Goal: Information Seeking & Learning: Learn about a topic

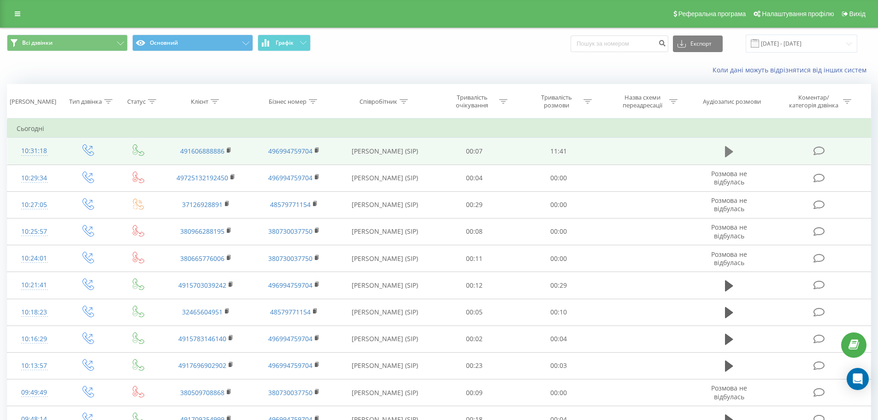
click at [729, 149] on icon at bounding box center [729, 151] width 8 height 11
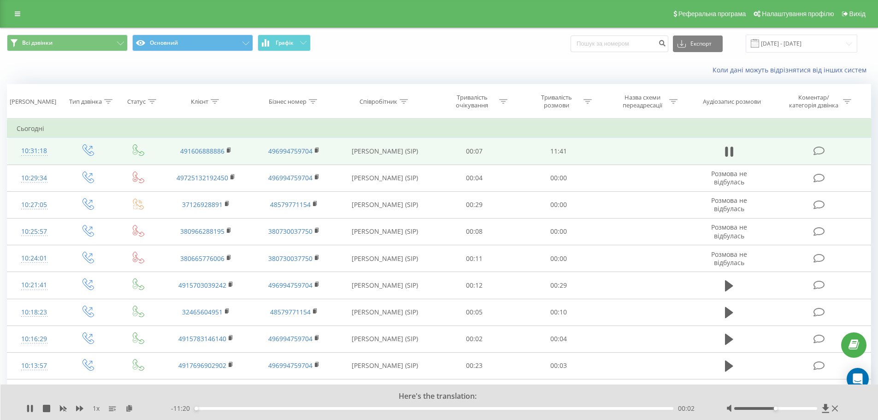
click at [97, 410] on span "1 x" at bounding box center [96, 408] width 7 height 9
click at [77, 409] on icon at bounding box center [79, 408] width 7 height 6
click at [79, 410] on icon at bounding box center [79, 408] width 7 height 7
click at [223, 409] on div "00:15" at bounding box center [433, 408] width 479 height 3
click at [232, 407] on div "00:44" at bounding box center [433, 408] width 479 height 3
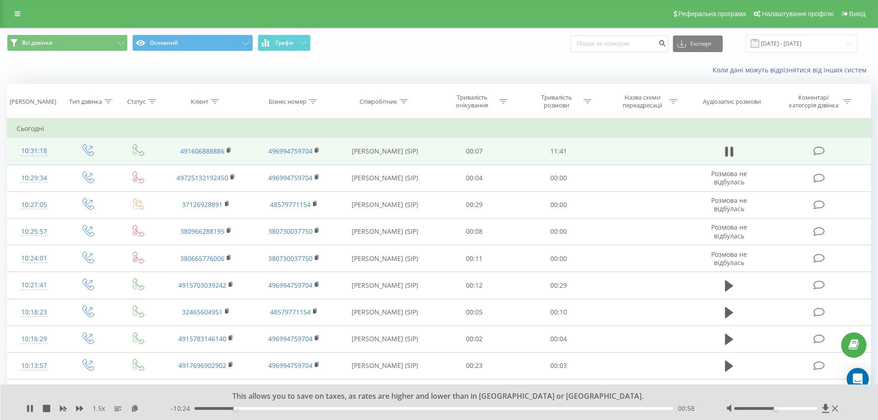
click at [247, 406] on div "- 10:24 00:58 00:58" at bounding box center [437, 408] width 532 height 9
click at [255, 407] on div "01:26" at bounding box center [433, 408] width 479 height 3
click at [272, 409] on div "01:51" at bounding box center [433, 408] width 479 height 3
click at [289, 409] on div "01:59" at bounding box center [433, 408] width 479 height 3
click at [58, 410] on div "1.5 x" at bounding box center [98, 408] width 145 height 9
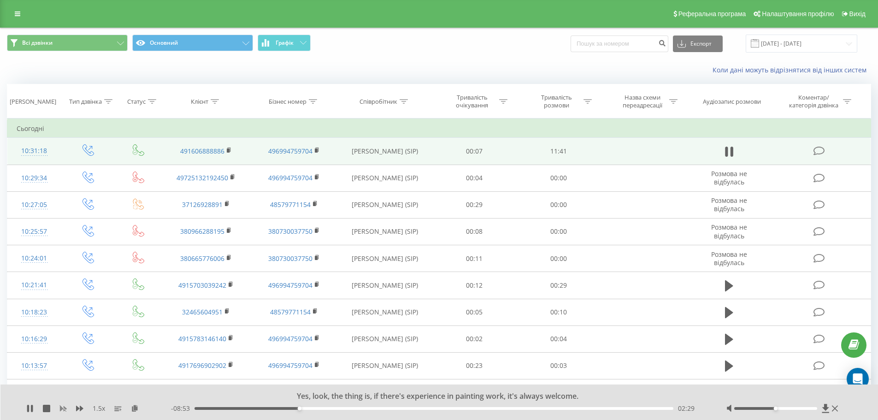
click at [62, 406] on icon at bounding box center [62, 408] width 7 height 7
click at [84, 409] on div "1 x" at bounding box center [98, 408] width 145 height 9
click at [83, 409] on icon at bounding box center [79, 408] width 7 height 7
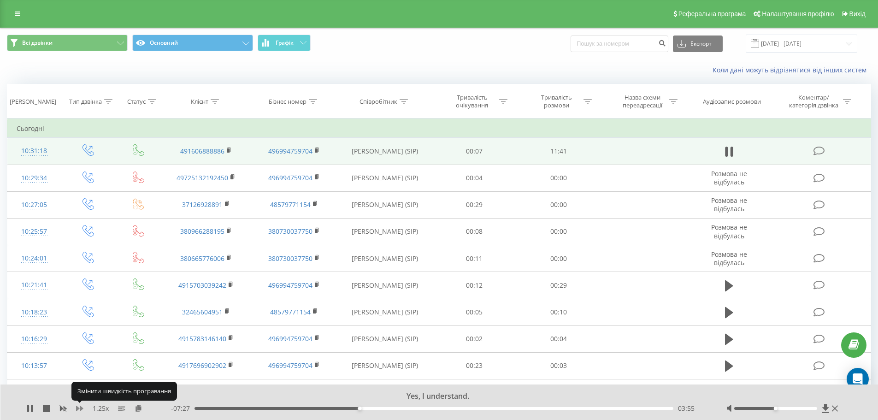
click at [81, 405] on icon at bounding box center [79, 408] width 7 height 7
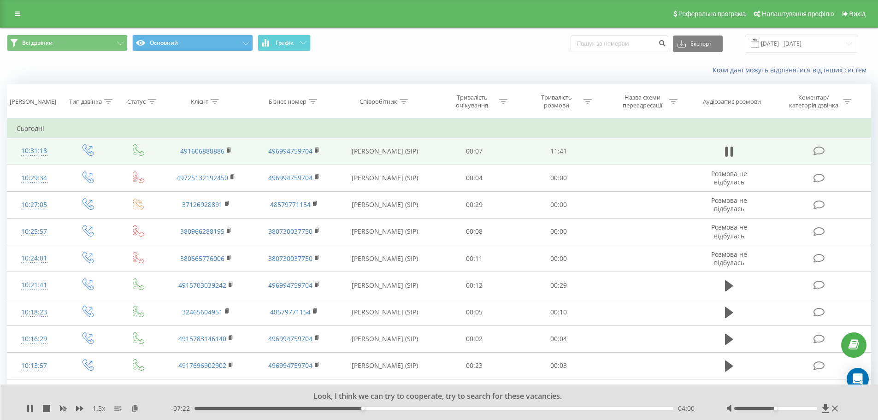
click at [83, 408] on div "1.5 x" at bounding box center [98, 408] width 145 height 9
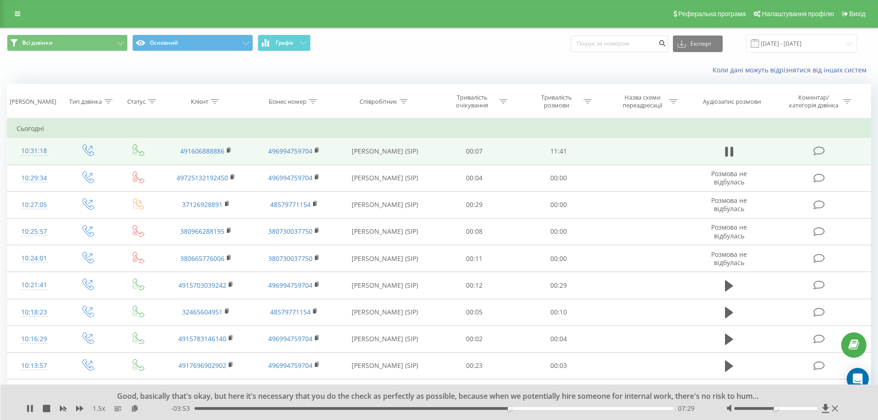
click at [29, 416] on div "Good, basically that's okay, but here it's necessary that you do the check as p…" at bounding box center [439, 401] width 878 height 35
click at [29, 409] on icon at bounding box center [28, 408] width 2 height 7
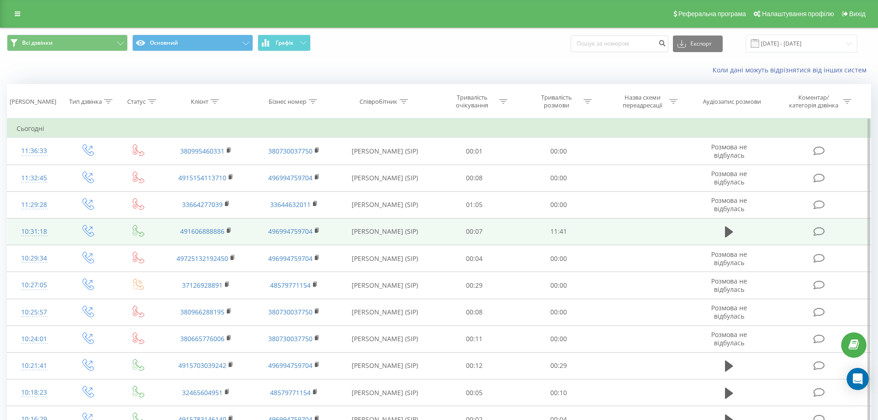
click at [226, 230] on td "491606888886" at bounding box center [206, 231] width 88 height 27
click at [229, 231] on rect at bounding box center [228, 231] width 3 height 4
